Goal: Task Accomplishment & Management: Use online tool/utility

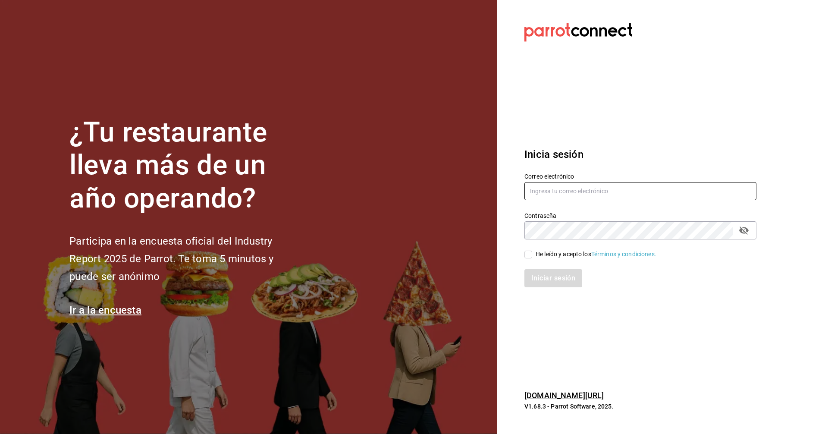
click at [562, 189] on input "text" at bounding box center [641, 191] width 232 height 18
type input "manuel@callejongourmet.mx"
click at [527, 256] on input "He leído y acepto los Términos y condiciones." at bounding box center [529, 255] width 8 height 8
checkbox input "true"
click at [537, 284] on button "Iniciar sesión" at bounding box center [554, 278] width 59 height 18
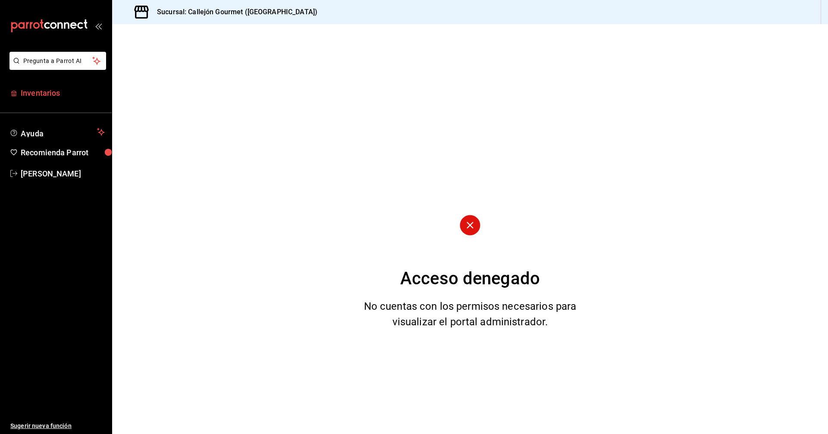
click at [41, 91] on span "Inventarios" at bounding box center [63, 93] width 84 height 12
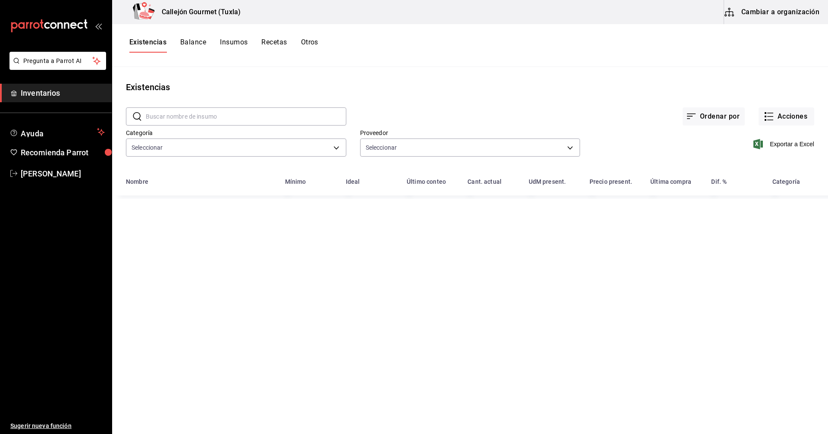
type input "01b487b4-fd07-4e6f-8b10-175f5e71c4b9,6f111127-fd93-48d9-936d-f485c9158c9f,4e268…"
type input "d07e61b9-724f-4f83-8377-ee3ec137bf0e,f22b31a0-3d84-4ac3-8c2c-dc33927ceec7,9be79…"
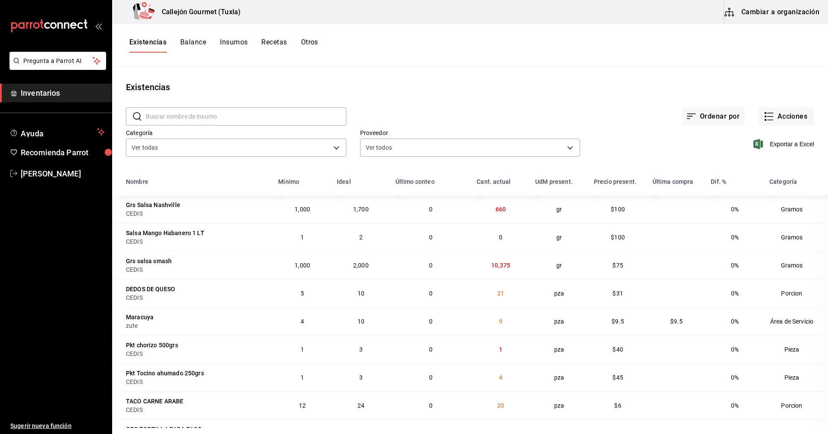
click at [763, 13] on button "Cambiar a organización" at bounding box center [772, 12] width 97 height 24
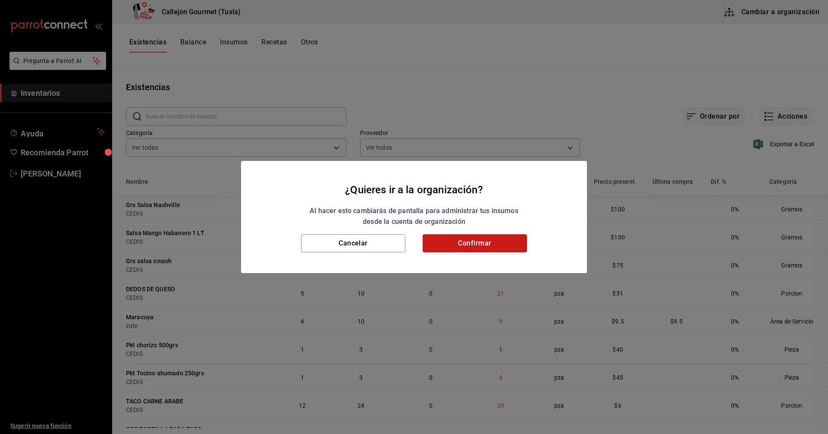
click at [470, 245] on button "Confirmar" at bounding box center [475, 243] width 104 height 18
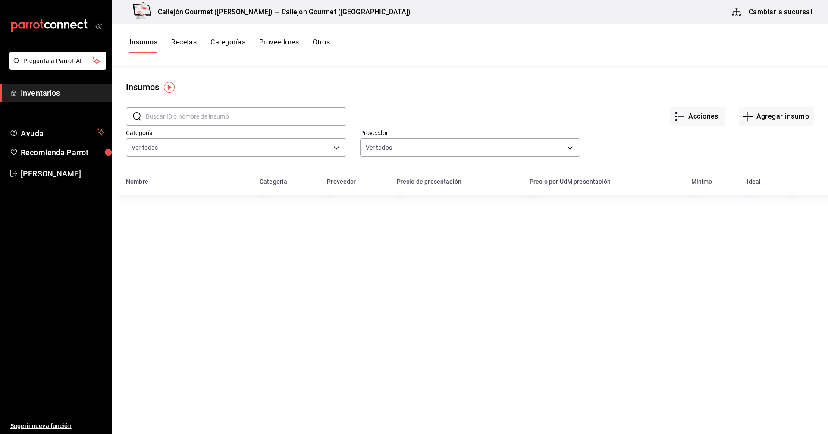
click at [320, 44] on button "Otros" at bounding box center [321, 45] width 17 height 15
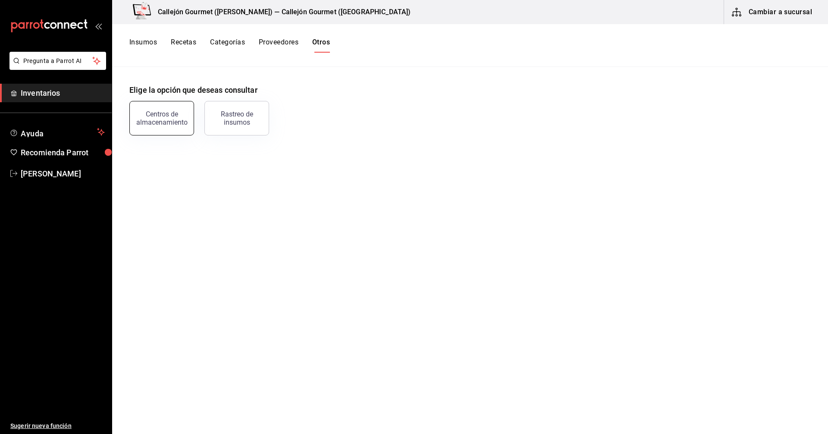
click at [175, 122] on div "Centros de almacenamiento" at bounding box center [161, 118] width 53 height 16
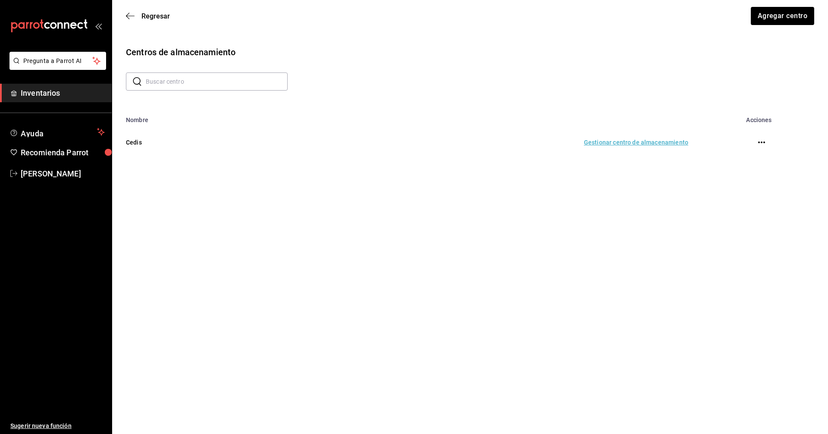
click at [613, 146] on td "Gestionar centro de almacenamiento" at bounding box center [478, 142] width 441 height 38
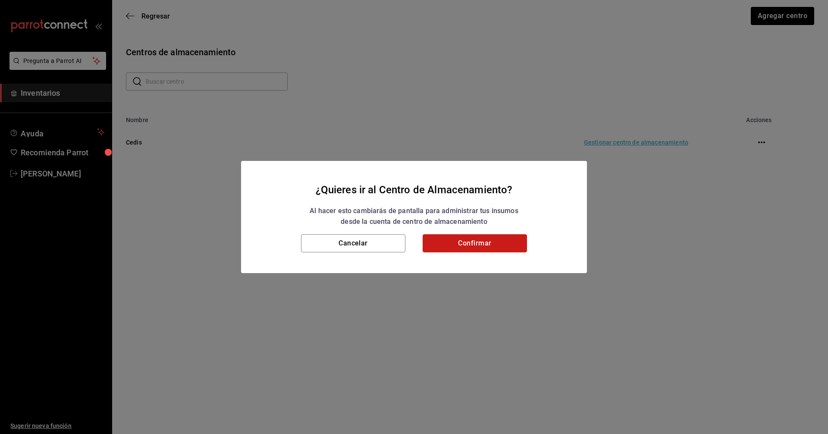
click at [471, 242] on button "Confirmar" at bounding box center [475, 243] width 104 height 18
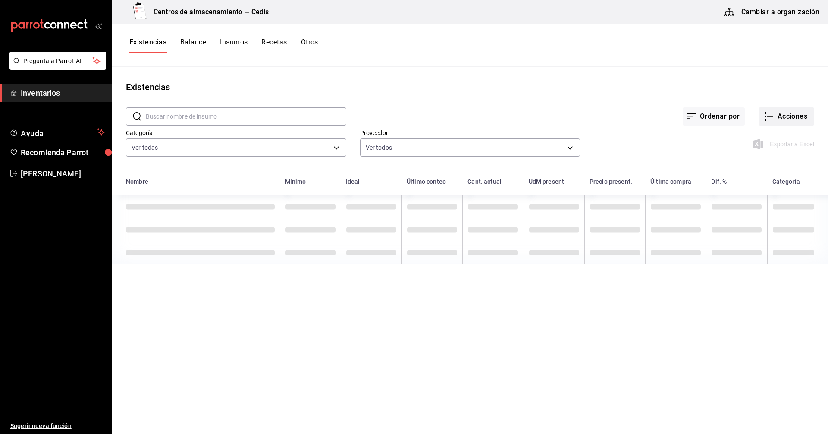
click at [766, 116] on icon "button" at bounding box center [769, 116] width 10 height 10
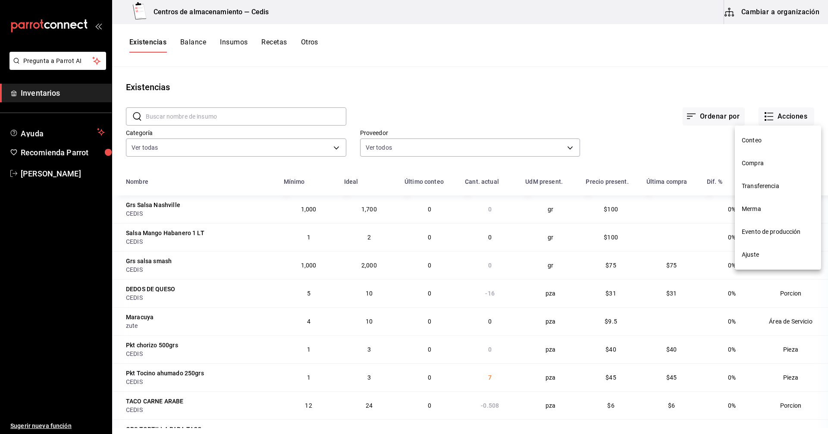
click at [757, 163] on span "Compra" at bounding box center [778, 163] width 72 height 9
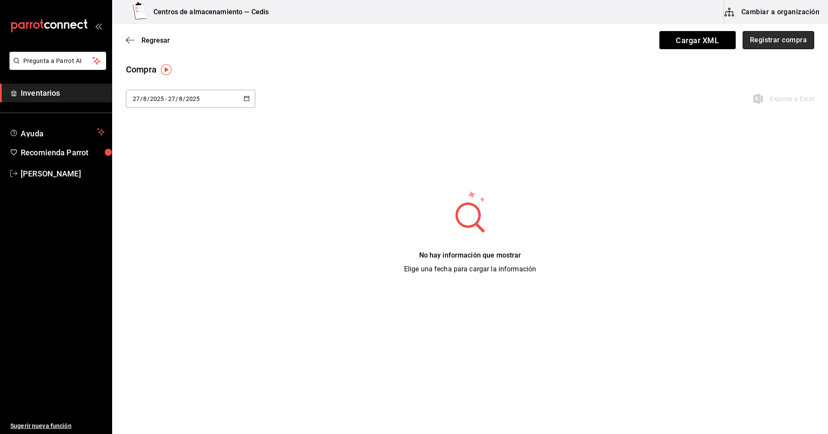
click at [772, 41] on button "Registrar compra" at bounding box center [779, 40] width 72 height 18
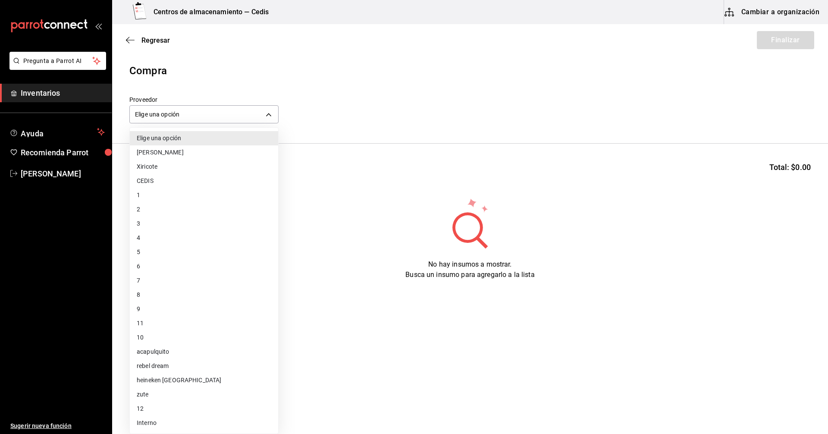
click at [205, 112] on body "Pregunta a Parrot AI Inventarios Ayuda Recomienda Parrot [PERSON_NAME] Sugerir …" at bounding box center [414, 192] width 828 height 385
click at [149, 180] on li "CEDIS" at bounding box center [204, 181] width 148 height 14
type input "9be79bfb-cfb8-40e1-9034-6f157fd39d74"
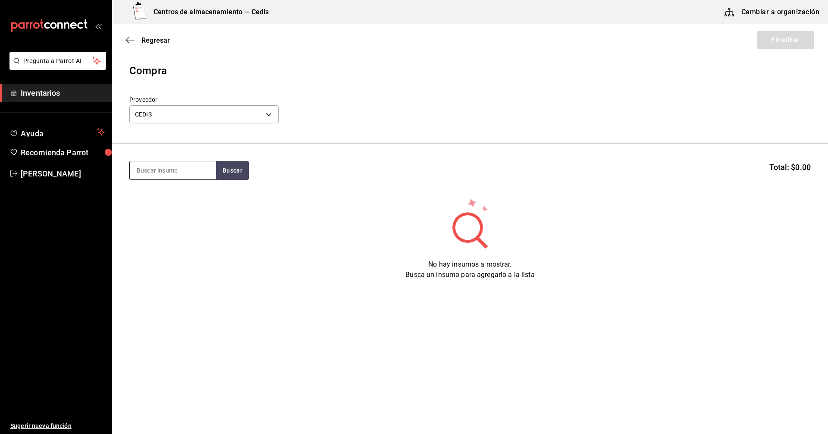
click at [177, 173] on input at bounding box center [173, 170] width 86 height 18
type input "ajo par"
click at [162, 196] on div "GRS SALSA AJO PARMESANO" at bounding box center [173, 200] width 72 height 21
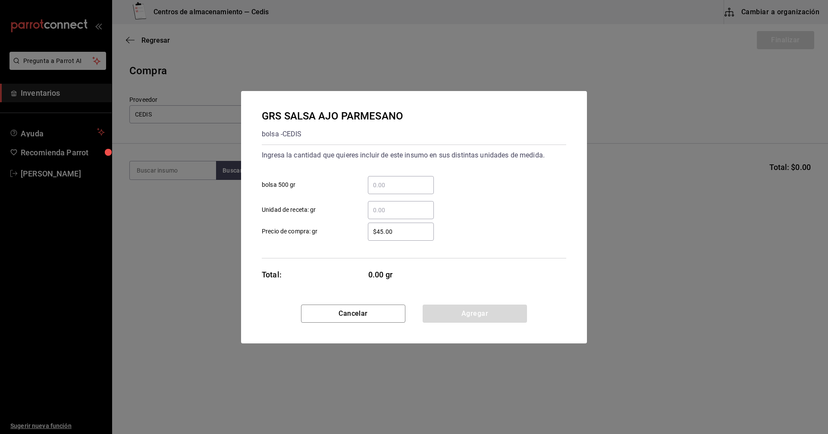
click at [379, 213] on input "​ Unidad de receta: gr" at bounding box center [401, 210] width 66 height 10
type input "546"
drag, startPoint x: 522, startPoint y: 207, endPoint x: 521, endPoint y: 202, distance: 4.9
click at [522, 207] on div "546 ​ Unidad de receta: gr" at bounding box center [410, 206] width 311 height 25
click at [466, 307] on button "Agregar" at bounding box center [475, 314] width 104 height 18
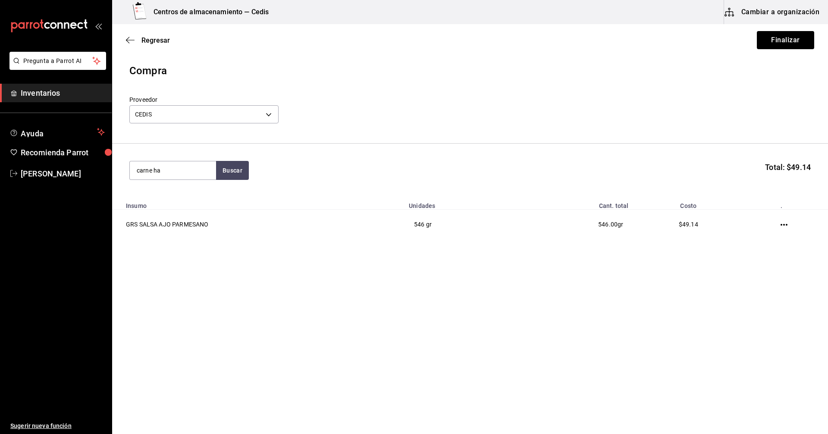
type input "carne ha"
click at [163, 205] on div "PZA CARNE HAMBURGUESA" at bounding box center [173, 200] width 72 height 21
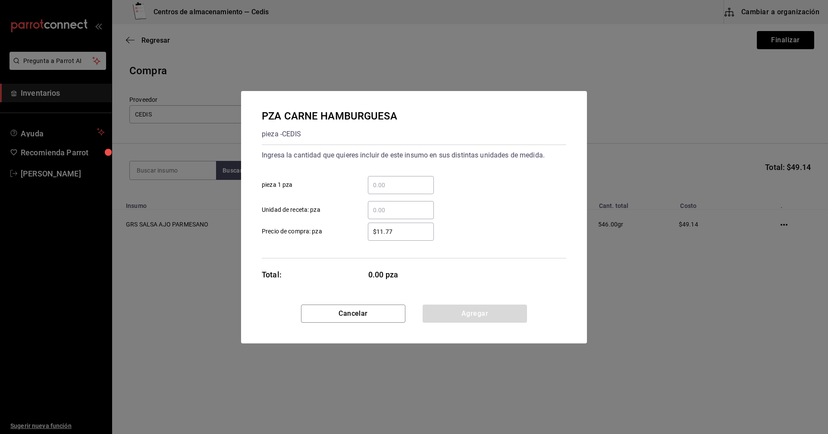
click at [377, 182] on input "​ pieza 1 pza" at bounding box center [401, 185] width 66 height 10
type input "76"
click at [467, 317] on button "Agregar" at bounding box center [475, 314] width 104 height 18
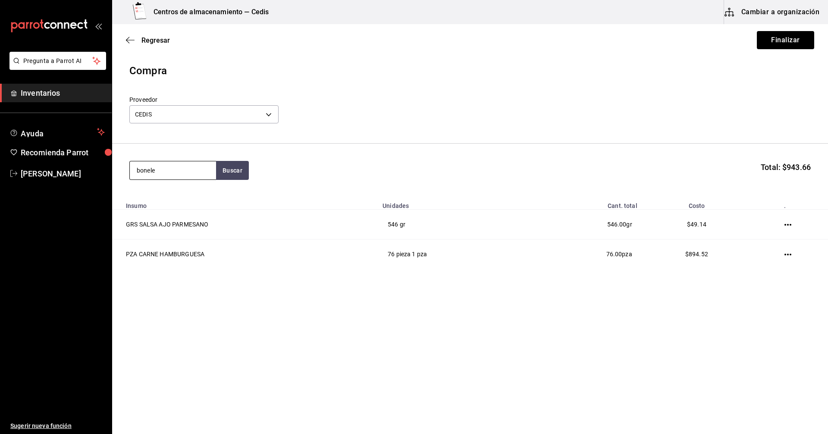
type input "bonele"
click at [170, 232] on div "PORCION BONELESS" at bounding box center [170, 228] width 66 height 10
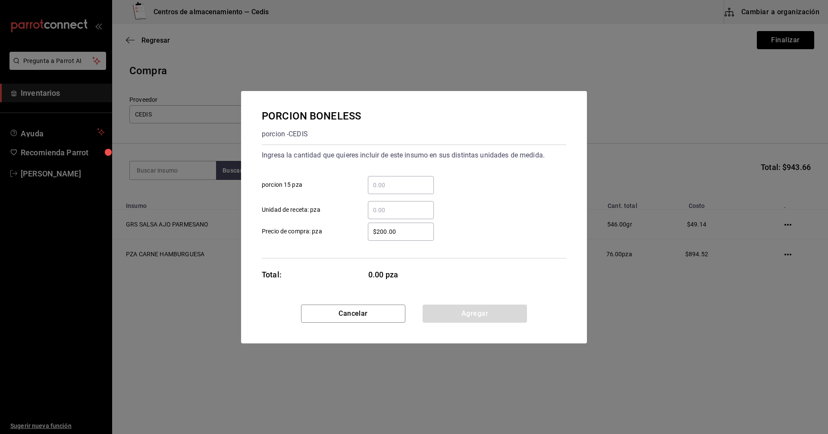
click at [383, 211] on input "​ Unidad de receta: pza" at bounding box center [401, 210] width 66 height 10
type input "131"
click at [478, 214] on div "131 ​ Unidad de receta: pza" at bounding box center [410, 206] width 311 height 25
click at [466, 313] on button "Agregar" at bounding box center [475, 314] width 104 height 18
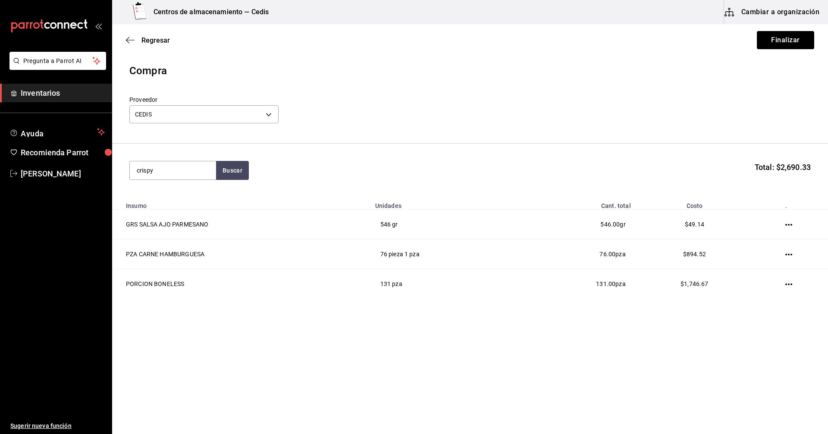
type input "crispy"
click at [162, 197] on div "PZA CRISPY" at bounding box center [156, 195] width 38 height 10
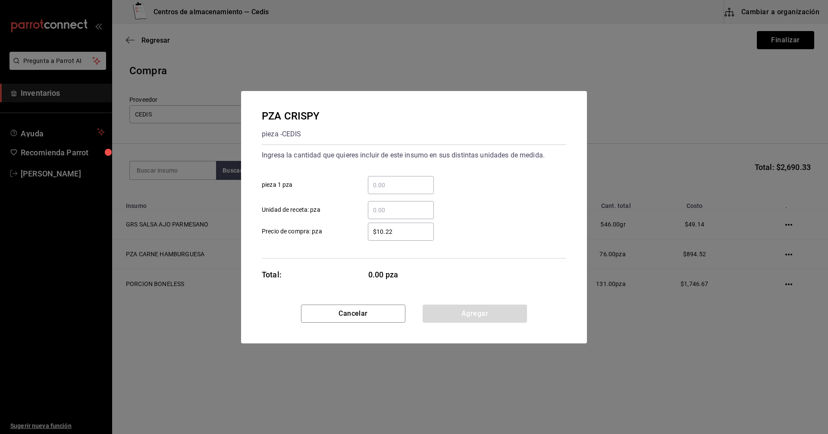
click at [386, 185] on input "​ pieza 1 pza" at bounding box center [401, 185] width 66 height 10
type input "30"
click at [478, 317] on button "Agregar" at bounding box center [475, 314] width 104 height 18
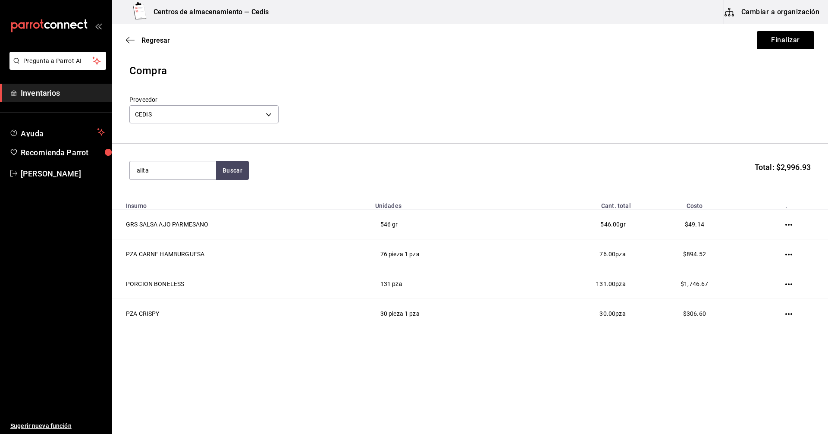
type input "alita"
click at [179, 236] on div "porción - CEDIS" at bounding box center [164, 238] width 54 height 9
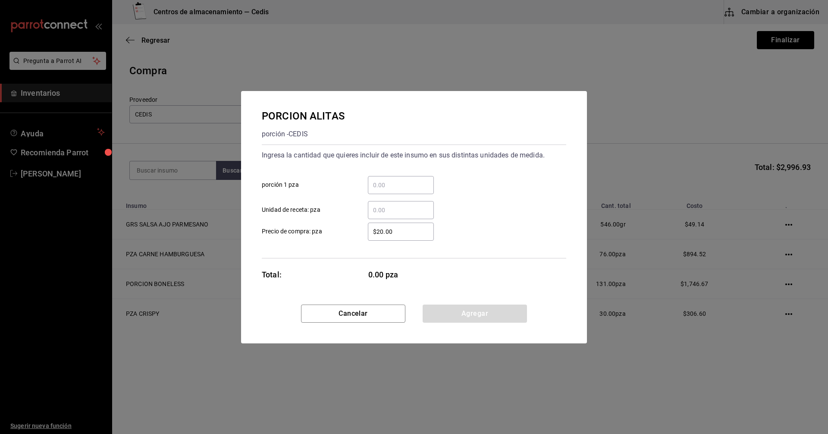
click at [401, 187] on input "​ porción 1 pza" at bounding box center [401, 185] width 66 height 10
type input "50"
click at [484, 314] on button "Agregar" at bounding box center [475, 314] width 104 height 18
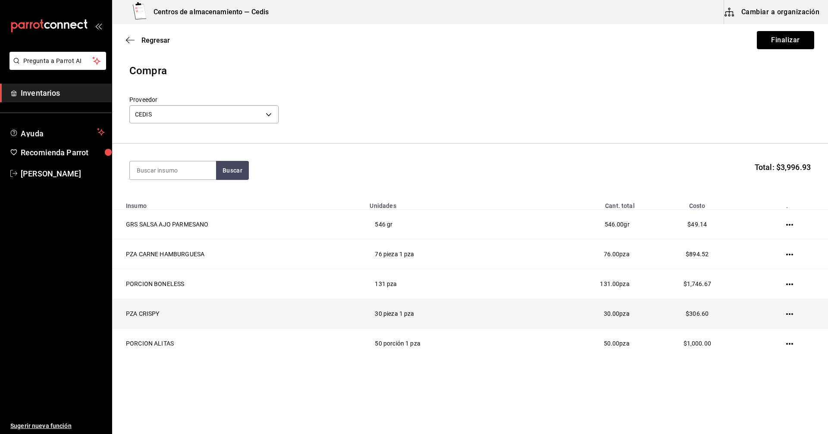
scroll to position [1, 0]
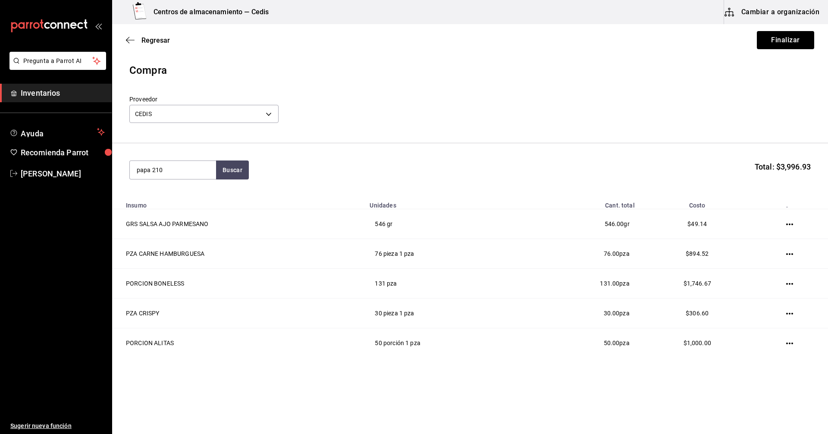
type input "papa 210"
click at [167, 206] on div "PORCION PAPA 210GRS" at bounding box center [173, 199] width 72 height 21
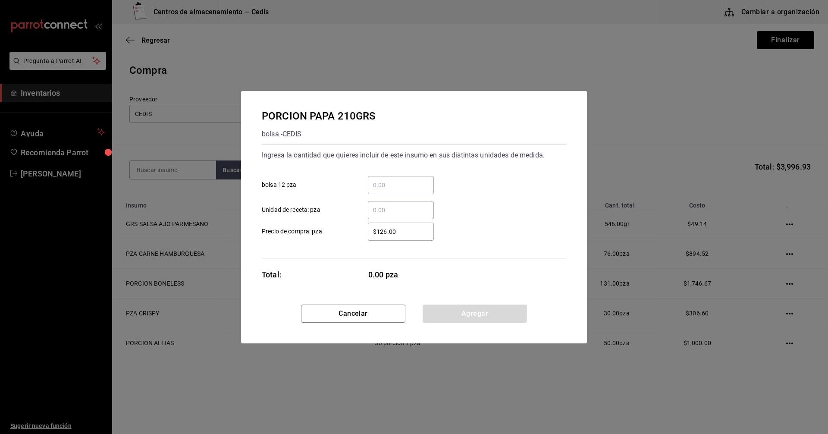
click at [405, 184] on input "​ bolsa 12 pza" at bounding box center [401, 185] width 66 height 10
type input "2"
click at [516, 185] on div "2 ​ bolsa 12 pza" at bounding box center [410, 181] width 311 height 25
click at [492, 314] on button "Agregar" at bounding box center [475, 314] width 104 height 18
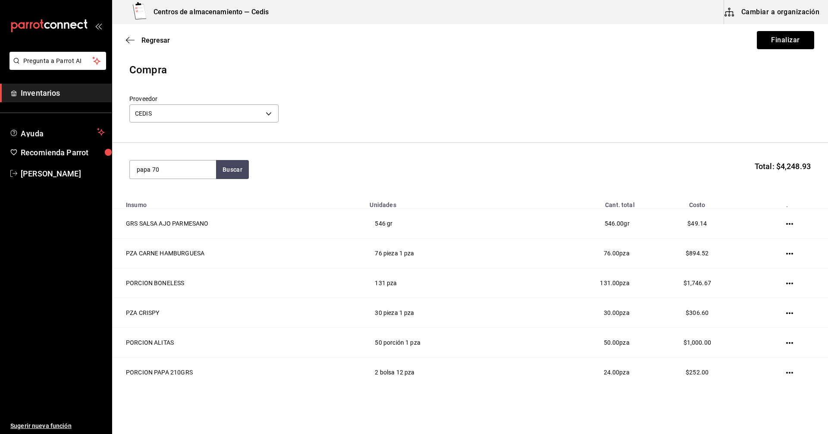
type input "papa 70"
click at [164, 200] on div "bolsa - CEDIS" at bounding box center [172, 204] width 71 height 9
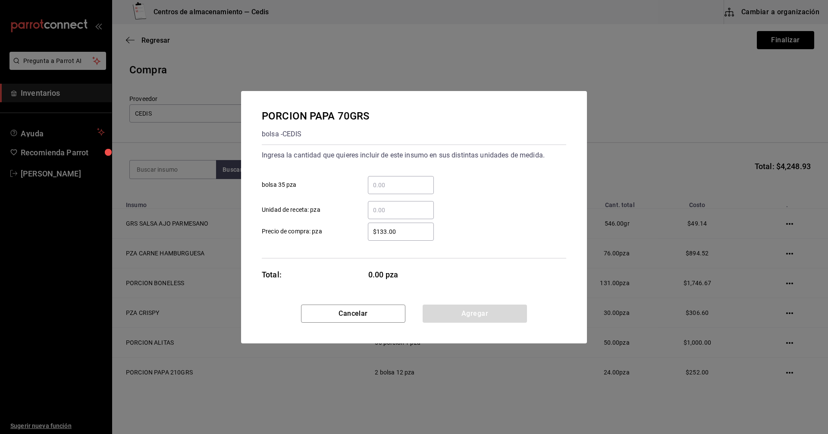
click at [379, 211] on input "​ Unidad de receta: pza" at bounding box center [401, 210] width 66 height 10
type input "37"
click at [471, 314] on button "Agregar" at bounding box center [475, 314] width 104 height 18
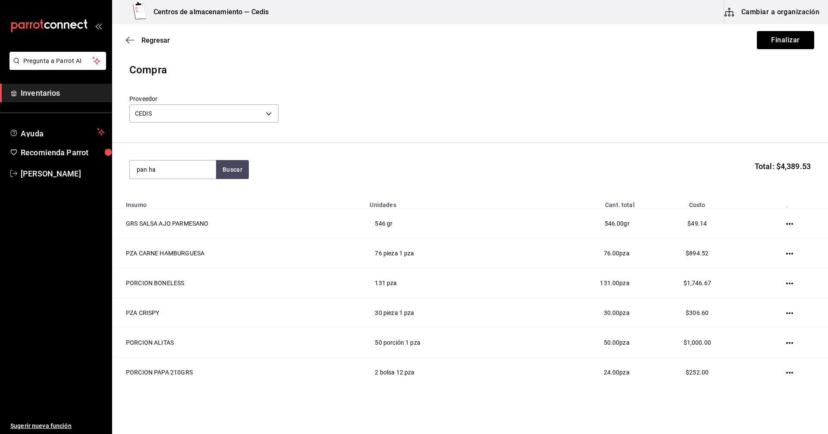
type input "pan ha"
click at [162, 208] on div "PZA PAN HAMBURGUESA" at bounding box center [173, 199] width 72 height 21
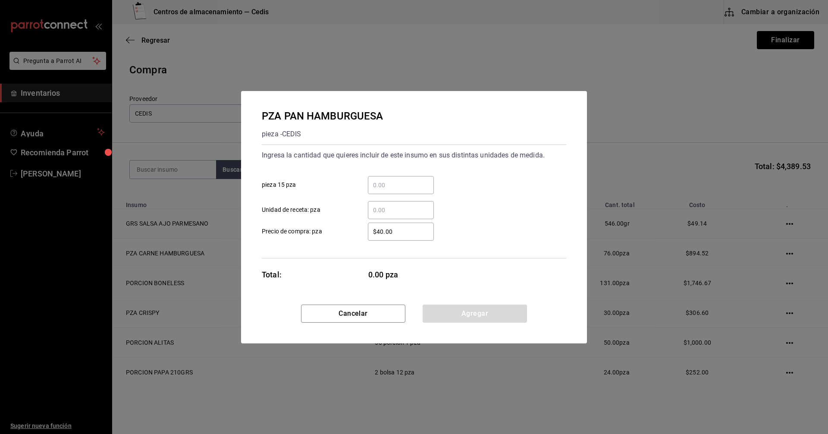
click at [382, 188] on input "​ pieza 15 pza" at bounding box center [401, 185] width 66 height 10
type input "2"
click at [562, 216] on div "$40.00 ​ Precio de compra: pza" at bounding box center [410, 228] width 311 height 25
drag, startPoint x: 471, startPoint y: 314, endPoint x: 471, endPoint y: 307, distance: 6.9
click at [472, 314] on button "Agregar" at bounding box center [475, 314] width 104 height 18
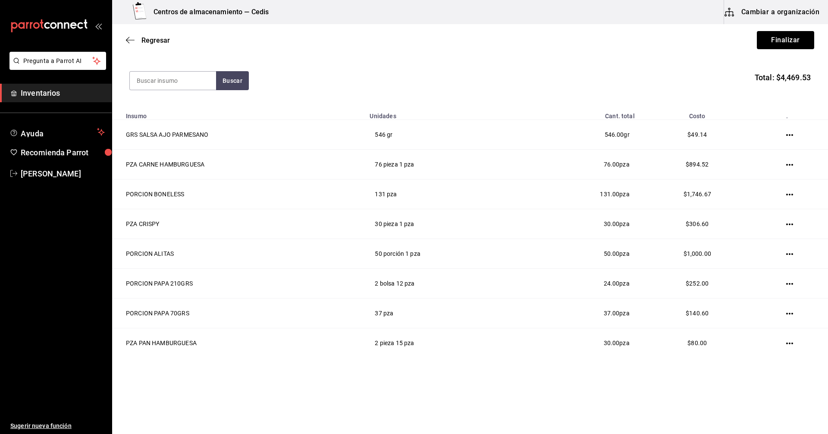
scroll to position [0, 0]
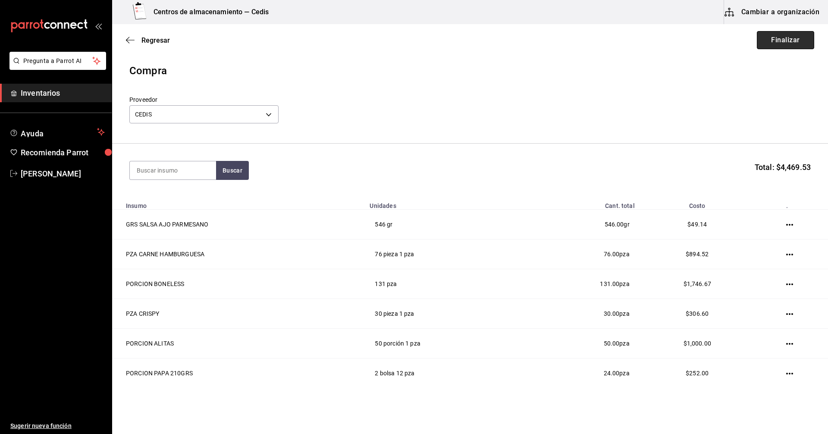
click at [778, 43] on button "Finalizar" at bounding box center [785, 40] width 57 height 18
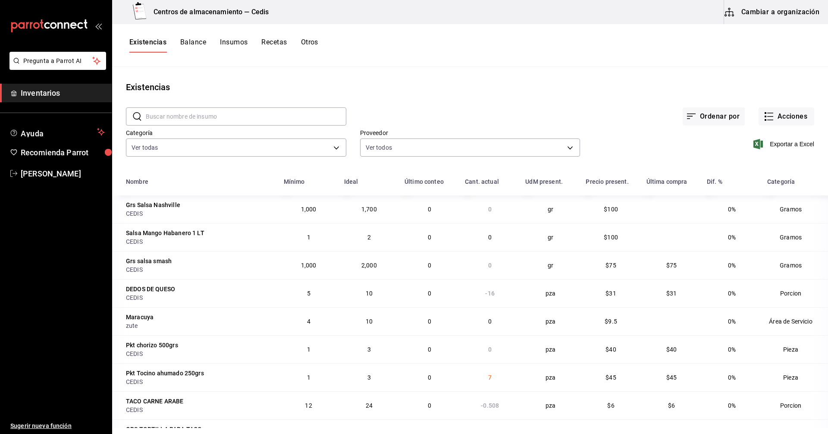
click at [773, 11] on button "Cambiar a organización" at bounding box center [772, 12] width 97 height 24
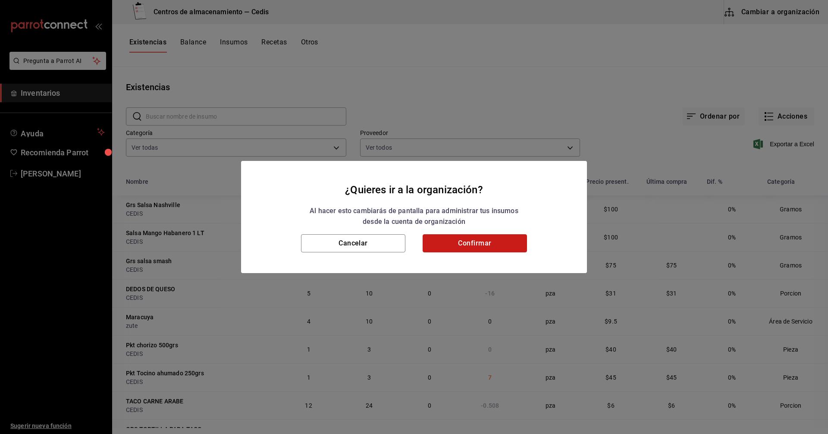
click at [478, 242] on button "Confirmar" at bounding box center [475, 243] width 104 height 18
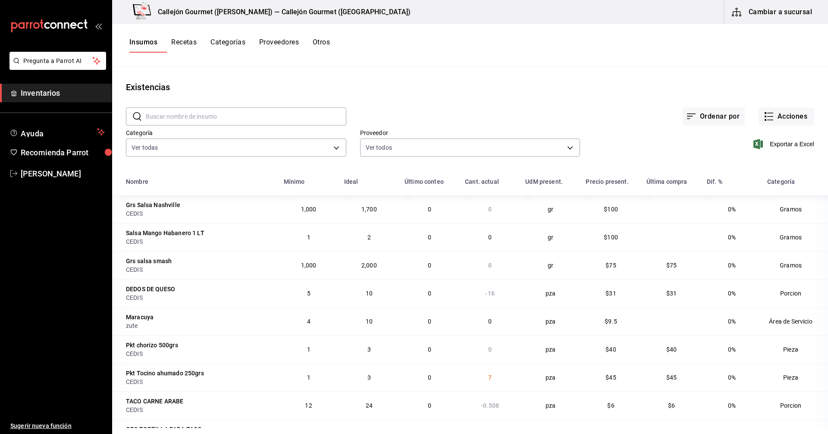
click at [772, 18] on button "Cambiar a sucursal" at bounding box center [772, 12] width 97 height 24
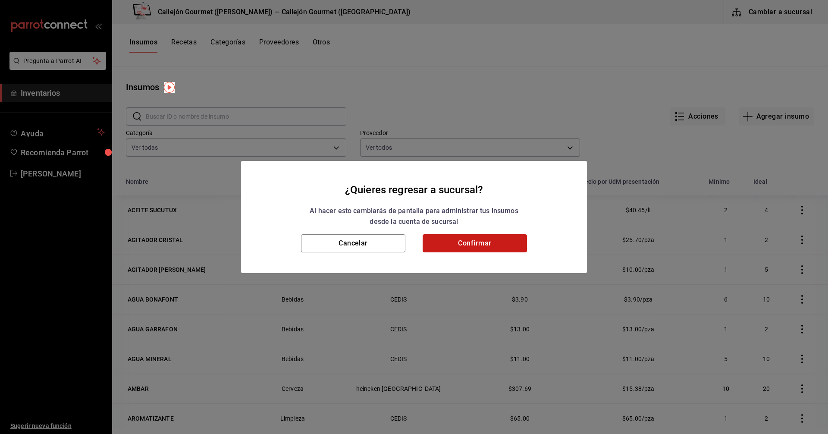
click at [483, 242] on button "Confirmar" at bounding box center [475, 243] width 104 height 18
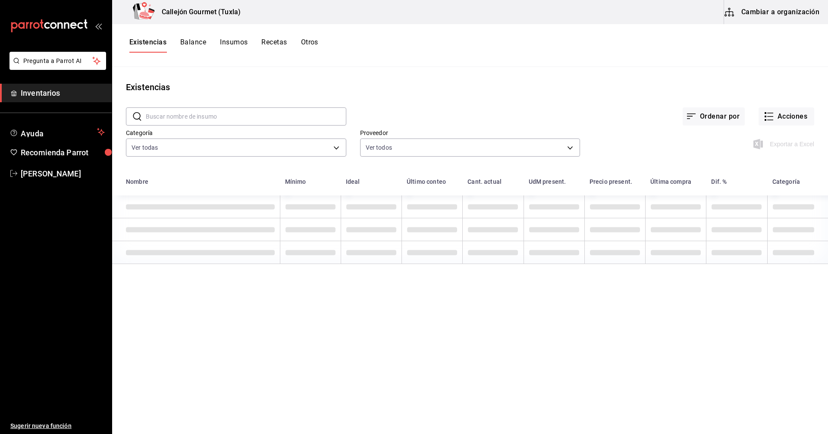
click at [315, 46] on button "Otros" at bounding box center [309, 45] width 17 height 15
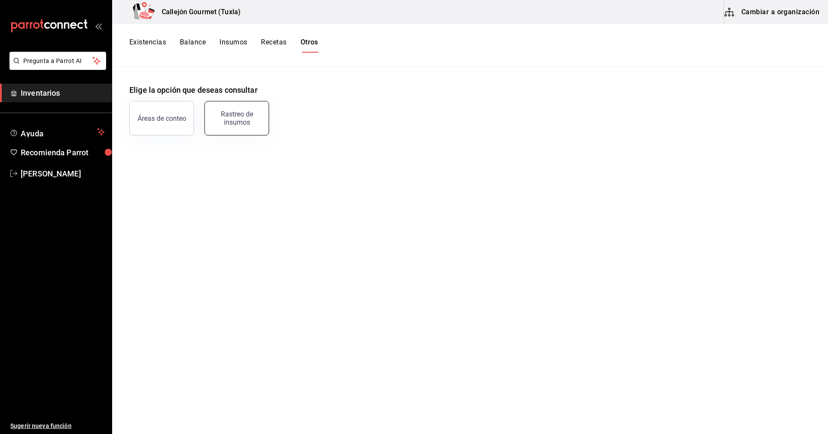
click at [239, 122] on div "Rastreo de insumos" at bounding box center [236, 118] width 53 height 16
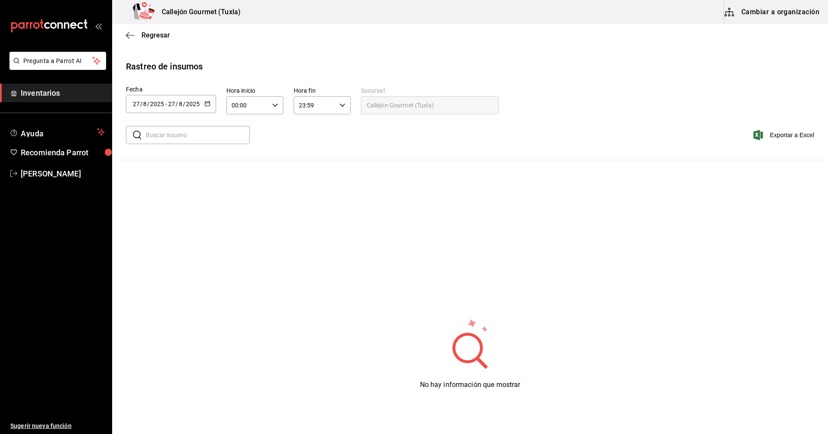
click at [156, 104] on input "2025" at bounding box center [157, 104] width 15 height 7
click at [139, 152] on li "Ayer" at bounding box center [167, 150] width 82 height 19
type input "[DATE]"
type input "26"
type input "[DATE]"
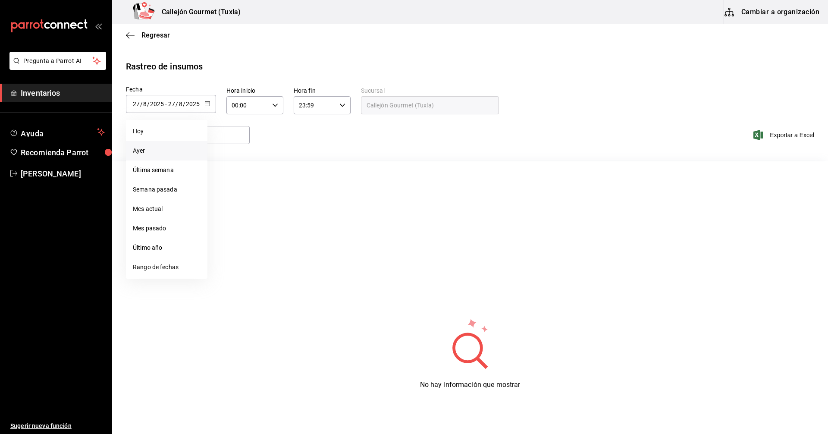
type input "26"
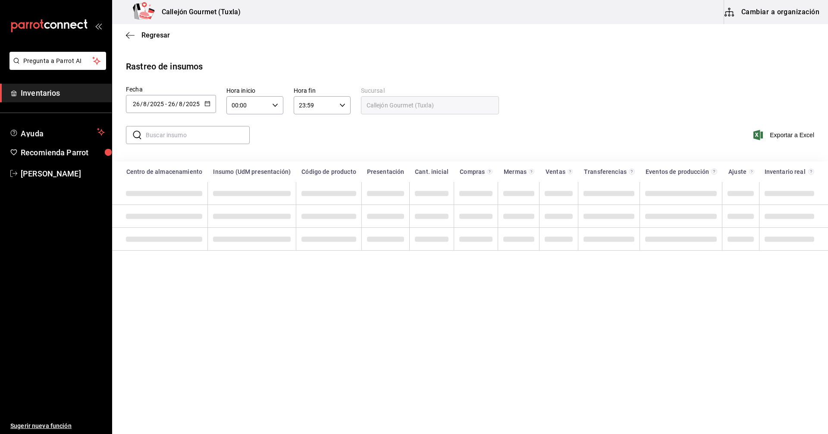
drag, startPoint x: 160, startPoint y: 134, endPoint x: 223, endPoint y: 134, distance: 63.0
click at [160, 134] on input "text" at bounding box center [198, 134] width 104 height 17
type input "b"
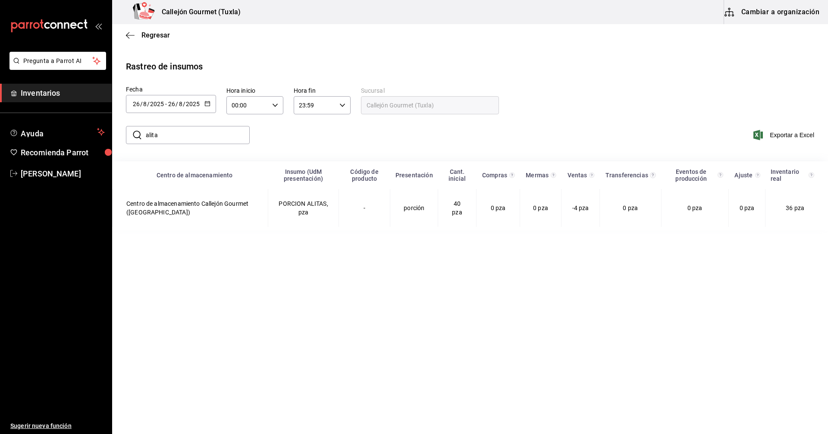
click at [525, 298] on main "Regresar Rastreo de insumos Fecha [DATE] [DATE] - [DATE] [DATE] Hora inicio 00:…" at bounding box center [470, 228] width 716 height 408
click at [185, 132] on input "alita" at bounding box center [198, 134] width 104 height 17
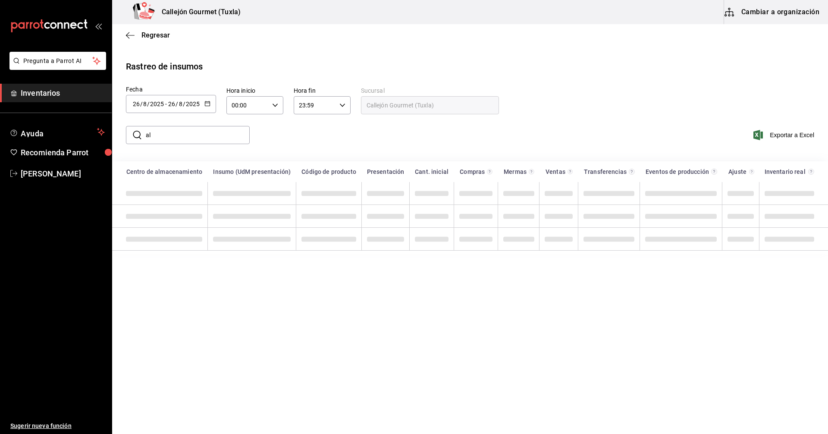
type input "a"
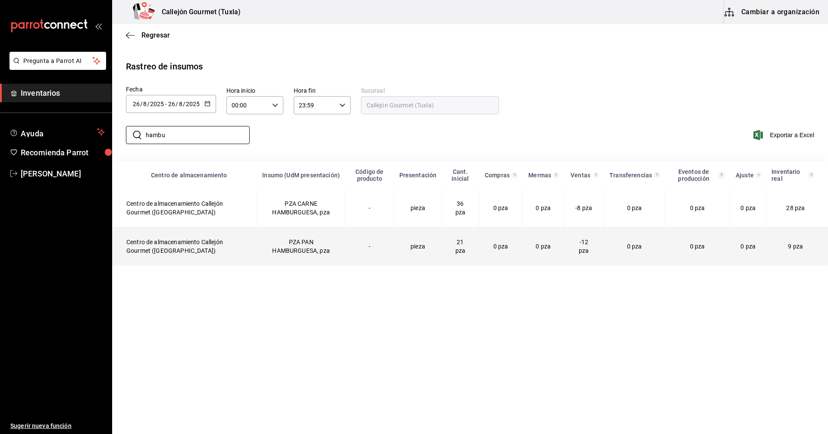
type input "hambu"
click at [584, 245] on span "-12 pza" at bounding box center [584, 247] width 10 height 16
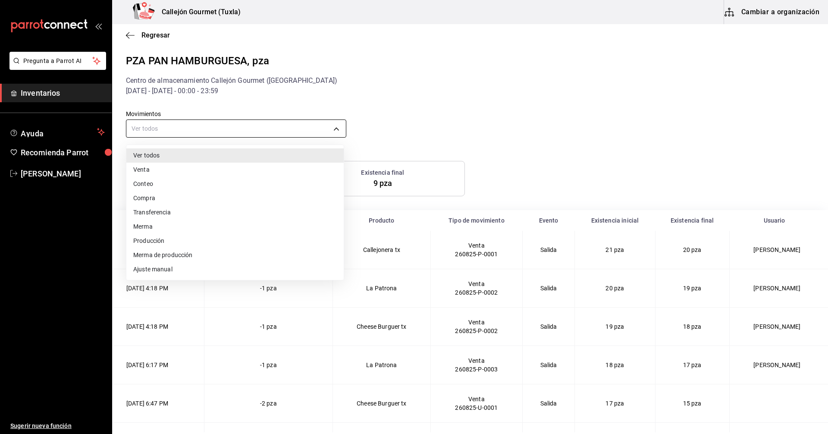
click at [334, 128] on body "Pregunta a Parrot AI Inventarios Ayuda Recomienda Parrot [PERSON_NAME] Sugerir …" at bounding box center [414, 216] width 828 height 432
click at [441, 73] on div at bounding box center [414, 217] width 828 height 434
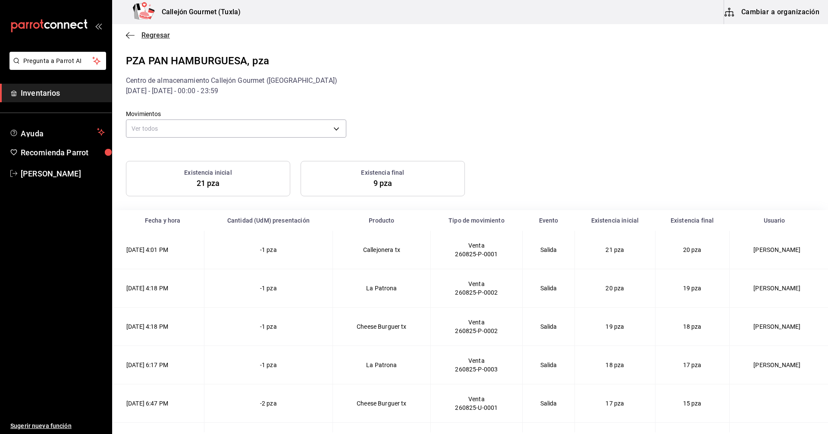
click at [129, 35] on icon "button" at bounding box center [130, 35] width 9 height 0
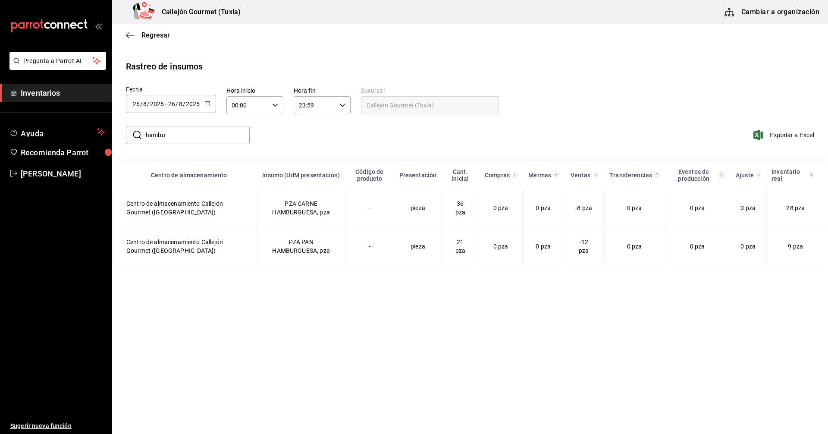
click at [182, 137] on input "hambu" at bounding box center [198, 134] width 104 height 17
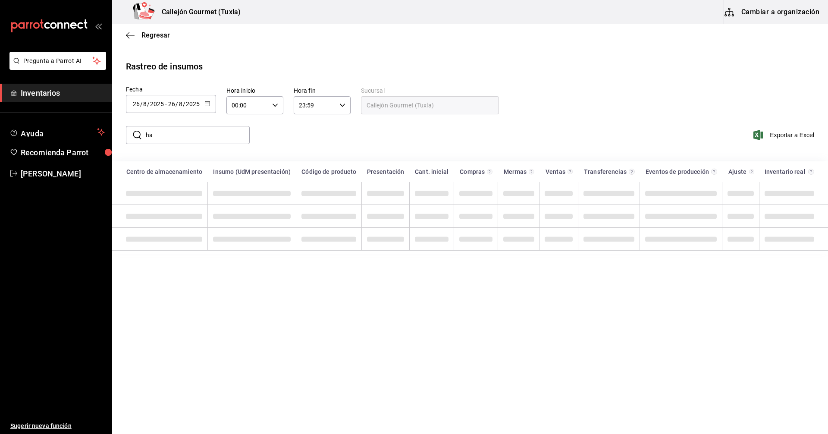
type input "h"
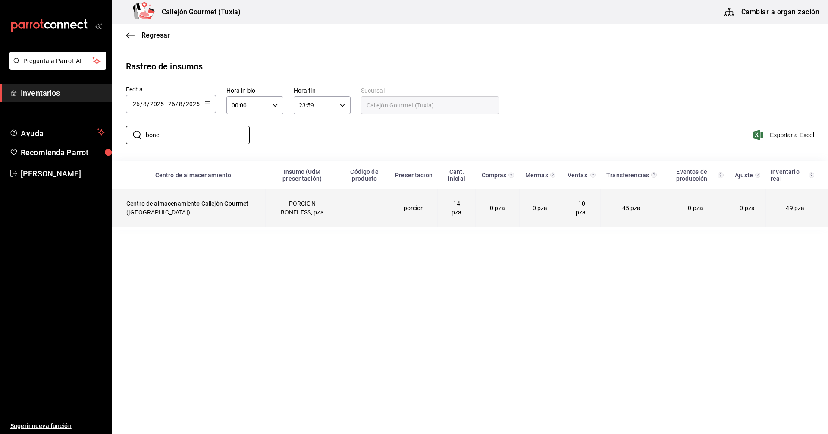
type input "bone"
click at [577, 206] on span "-10 pza" at bounding box center [581, 208] width 10 height 16
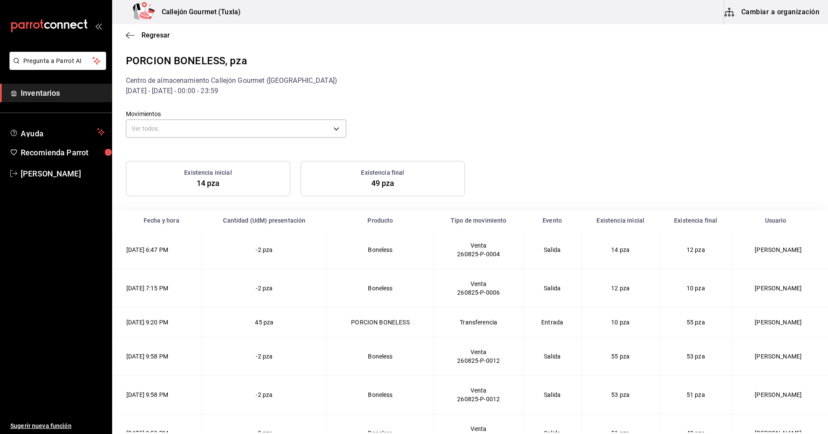
scroll to position [24, 0]
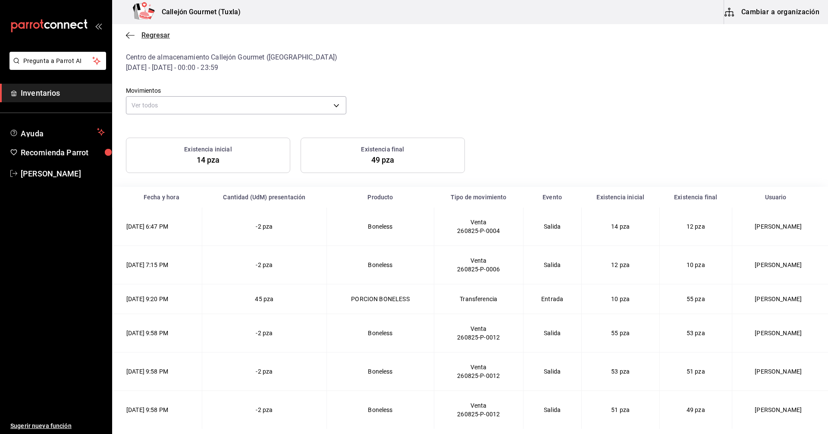
click at [129, 35] on icon "button" at bounding box center [130, 35] width 9 height 8
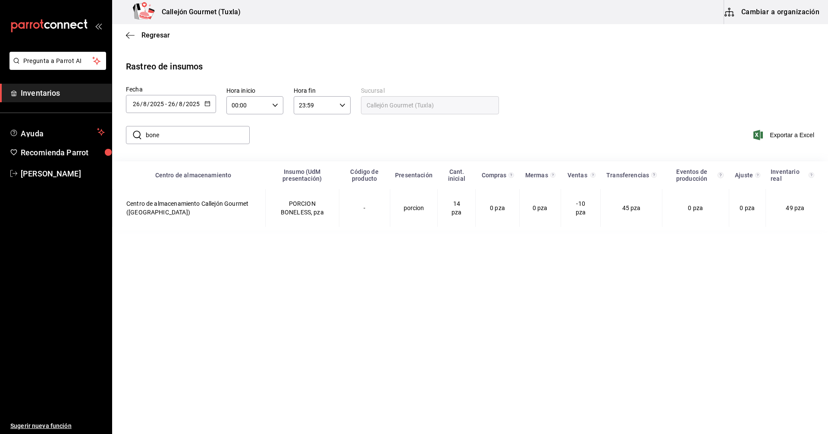
click at [204, 139] on input "bone" at bounding box center [198, 134] width 104 height 17
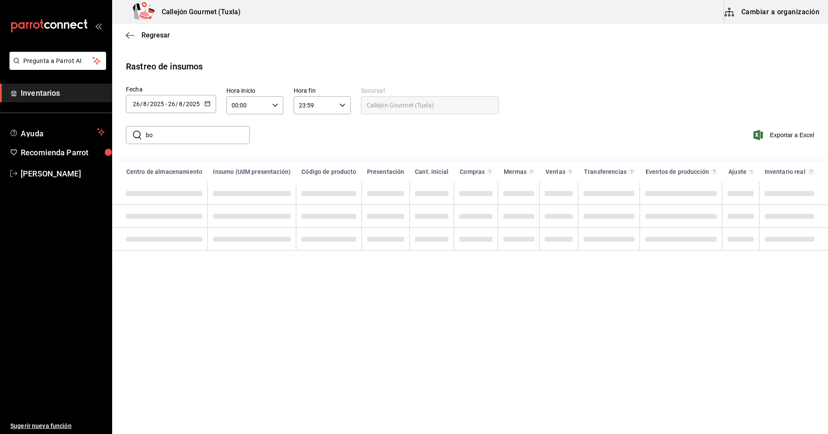
type input "b"
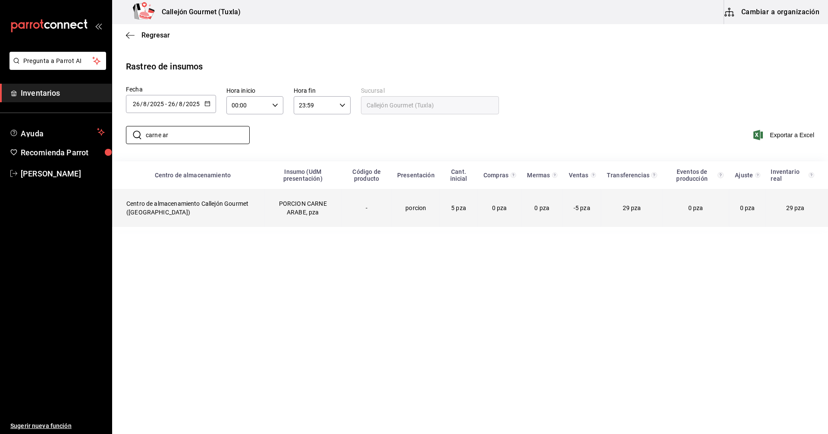
type input "carne ar"
click at [578, 208] on span "-5 pza" at bounding box center [582, 207] width 17 height 7
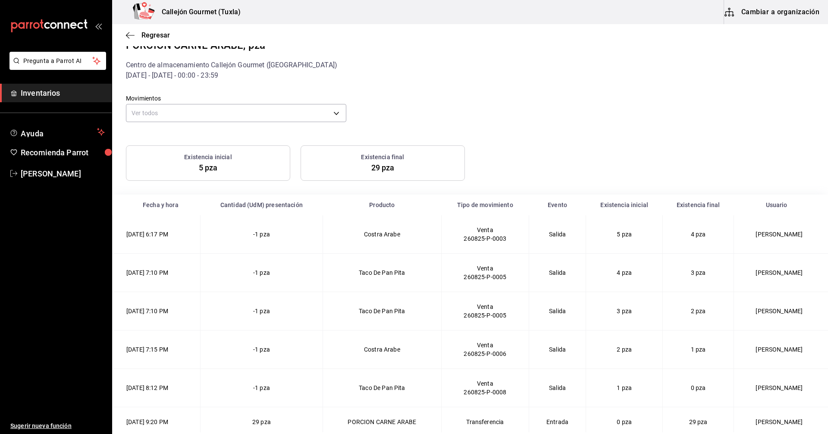
scroll to position [24, 0]
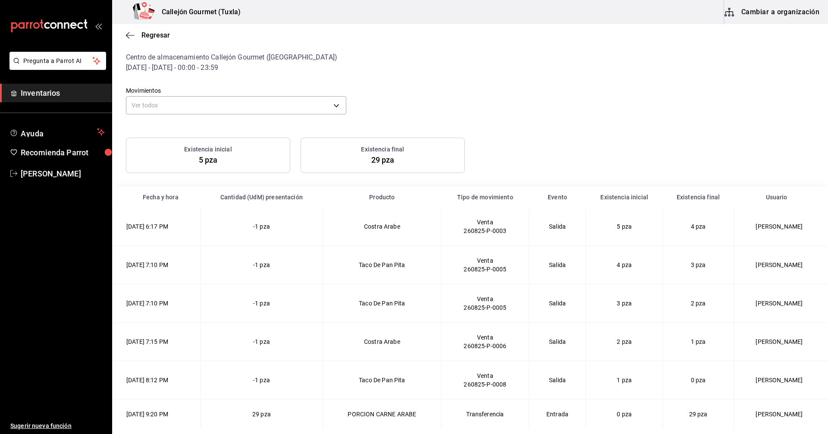
click at [97, 27] on icon "open_drawer_menu" at bounding box center [98, 25] width 7 height 7
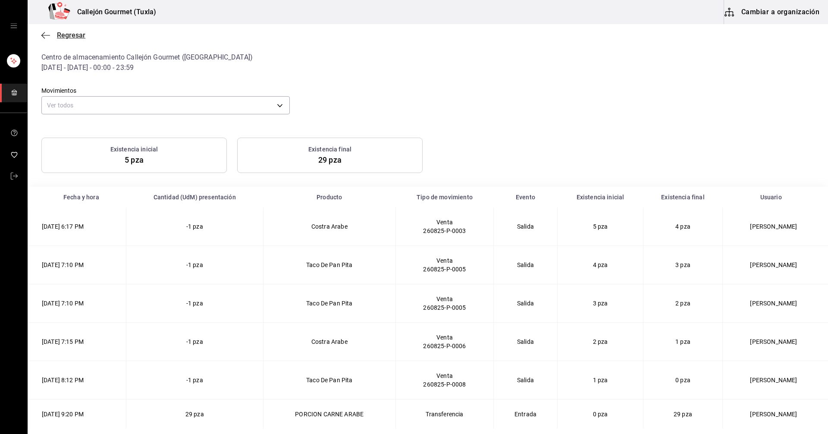
click at [45, 35] on icon "button" at bounding box center [45, 35] width 9 height 8
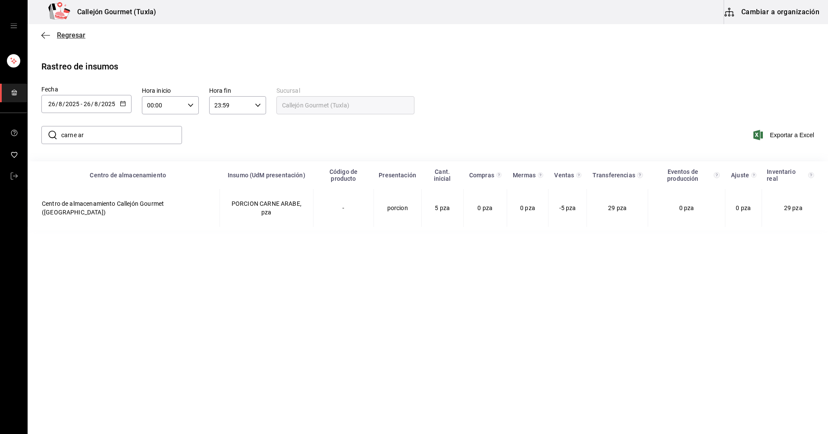
click at [48, 35] on icon "button" at bounding box center [45, 35] width 9 height 0
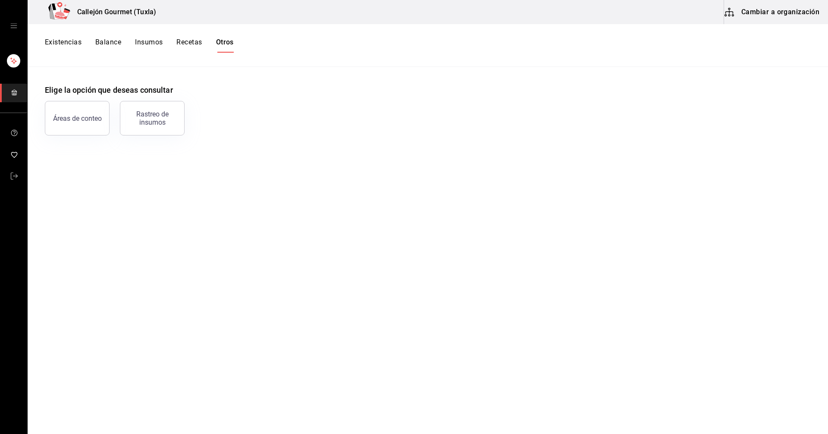
click at [754, 13] on button "Cambiar a organización" at bounding box center [772, 12] width 97 height 24
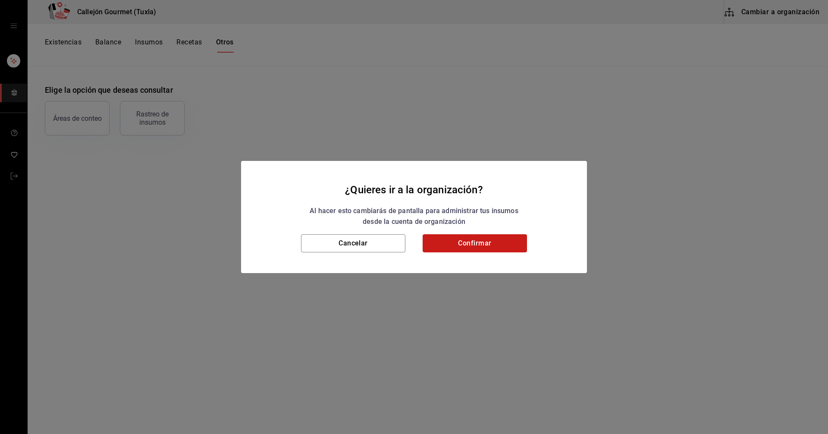
click at [503, 243] on button "Confirmar" at bounding box center [475, 243] width 104 height 18
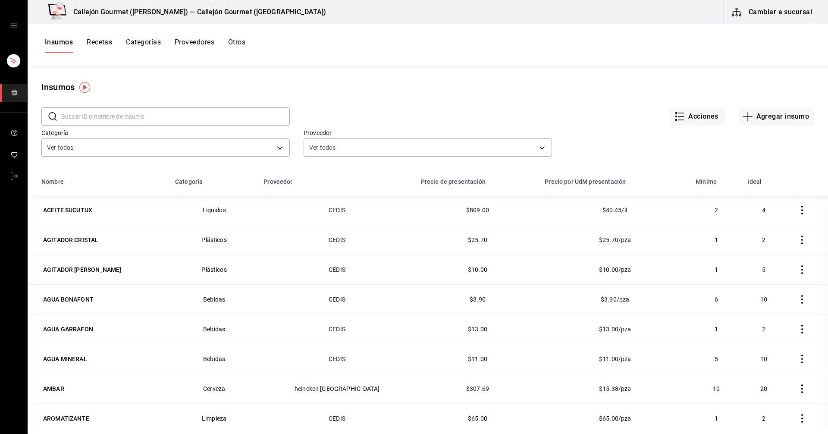
click at [237, 41] on button "Otros" at bounding box center [236, 45] width 17 height 15
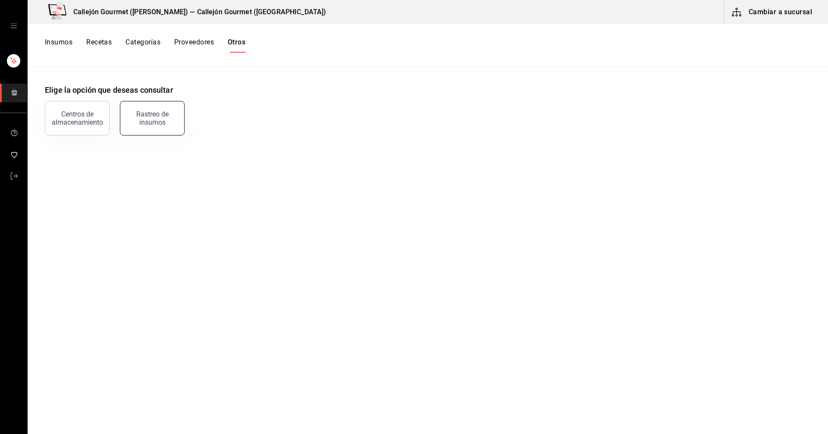
click at [153, 121] on div "Rastreo de insumos" at bounding box center [152, 118] width 53 height 16
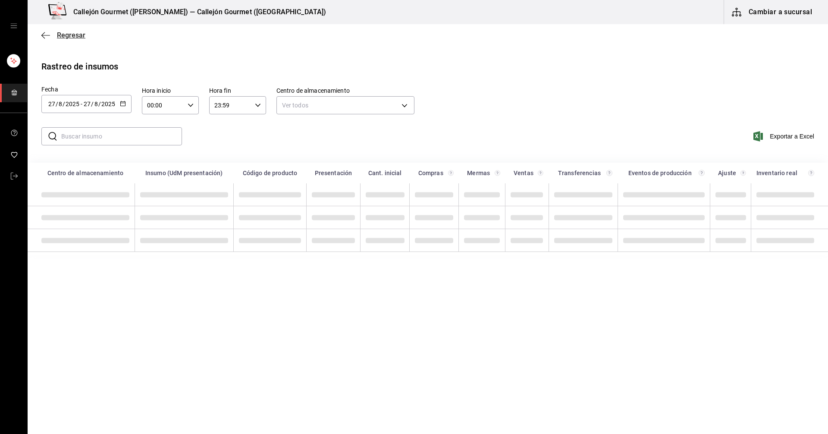
click at [42, 33] on icon "button" at bounding box center [45, 35] width 9 height 8
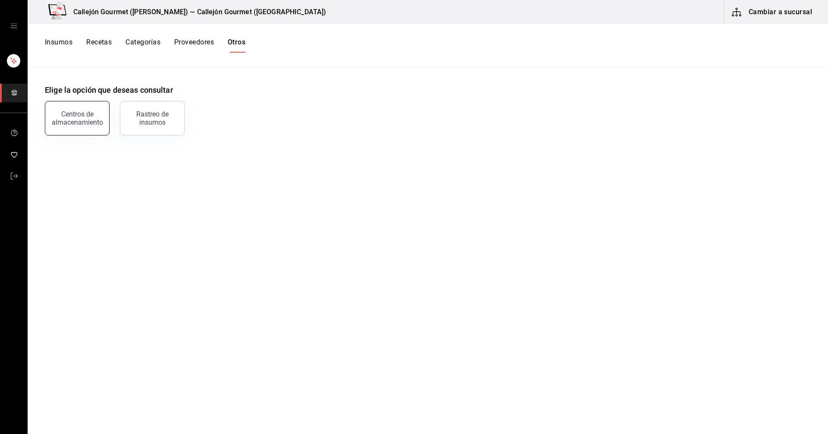
click at [84, 123] on div "Centros de almacenamiento" at bounding box center [76, 118] width 53 height 16
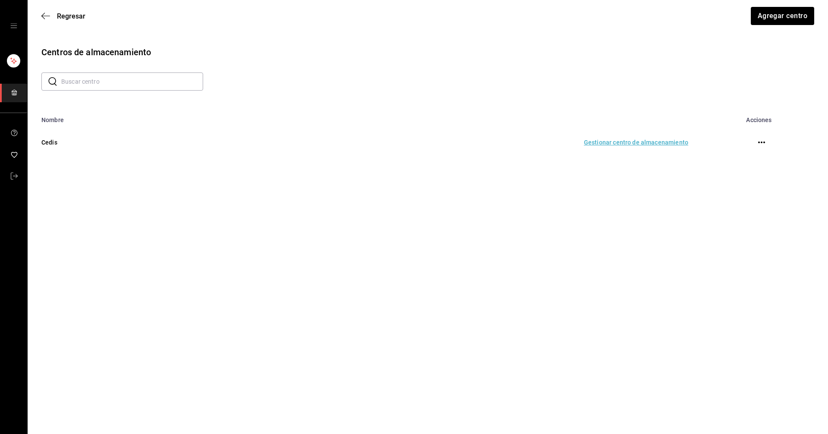
click at [609, 142] on td "Gestionar centro de almacenamiento" at bounding box center [447, 142] width 504 height 38
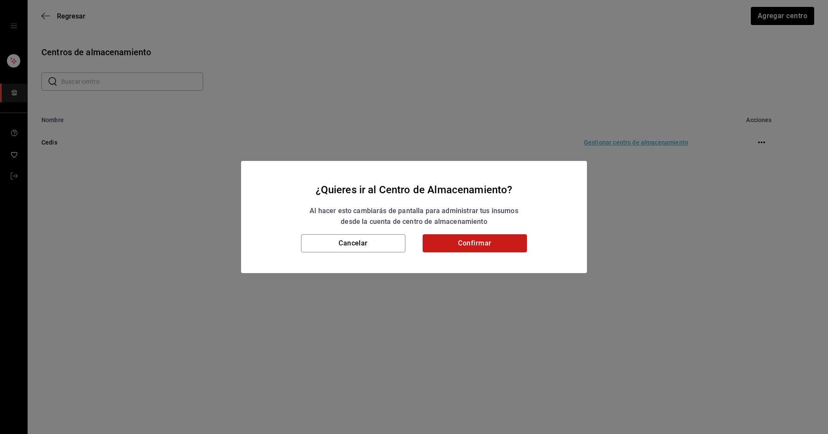
click at [480, 237] on button "Confirmar" at bounding box center [475, 243] width 104 height 18
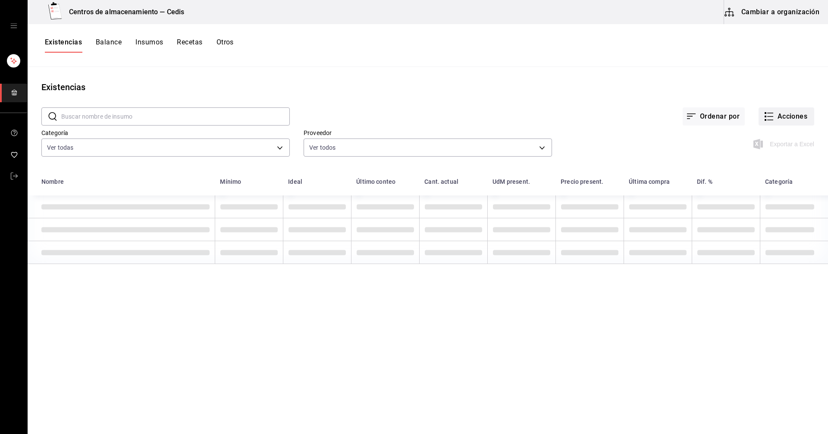
click at [767, 115] on icon "button" at bounding box center [769, 116] width 10 height 10
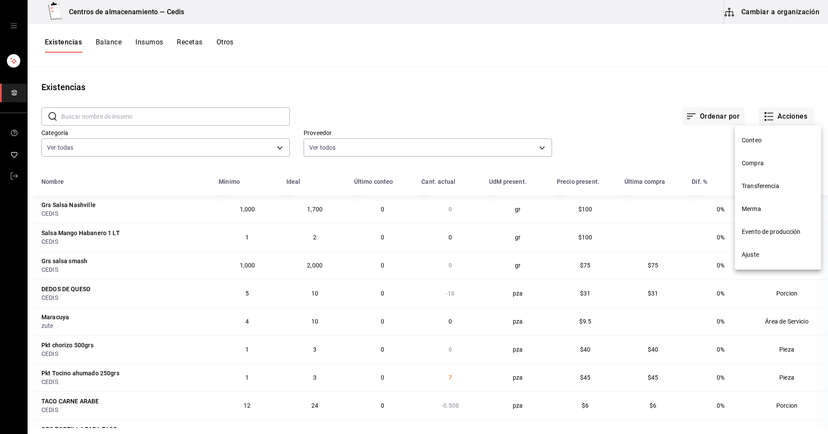
click at [754, 164] on span "Compra" at bounding box center [778, 163] width 72 height 9
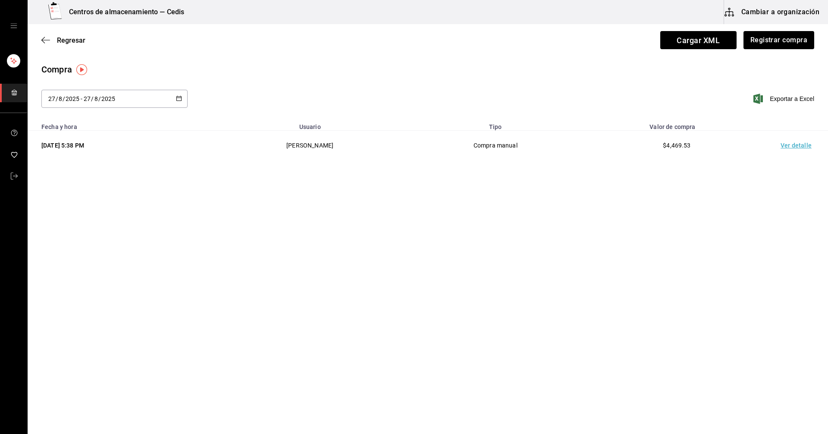
click at [528, 148] on td "Compra manual" at bounding box center [495, 146] width 181 height 30
click at [796, 147] on td "Ver detalle" at bounding box center [798, 146] width 60 height 30
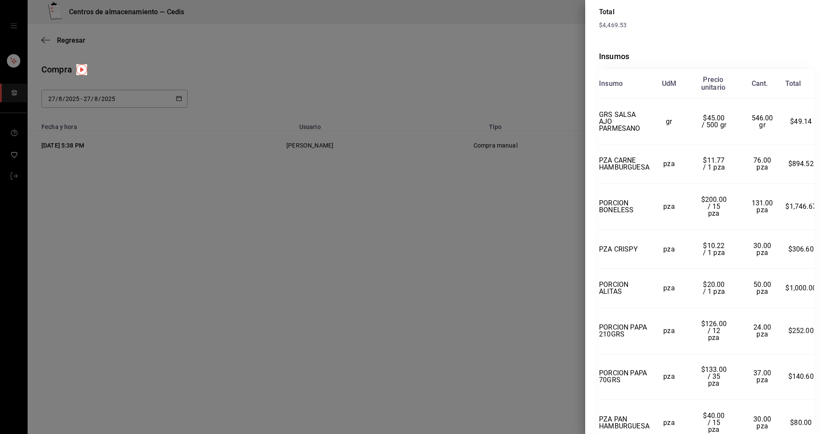
scroll to position [73, 0]
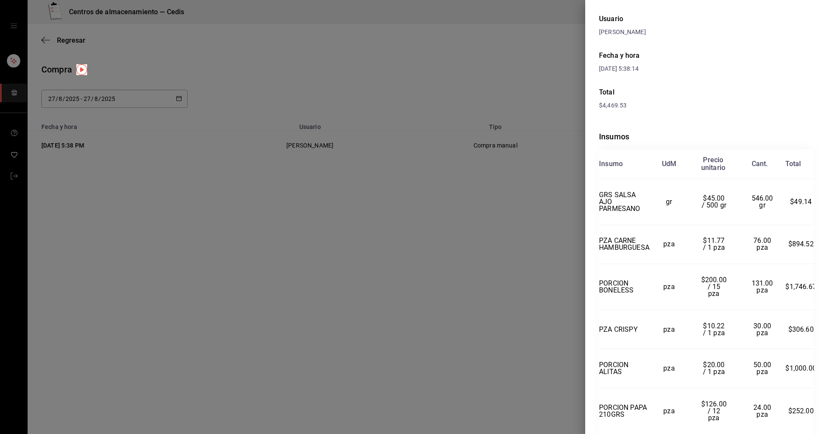
click at [471, 83] on div at bounding box center [414, 217] width 828 height 434
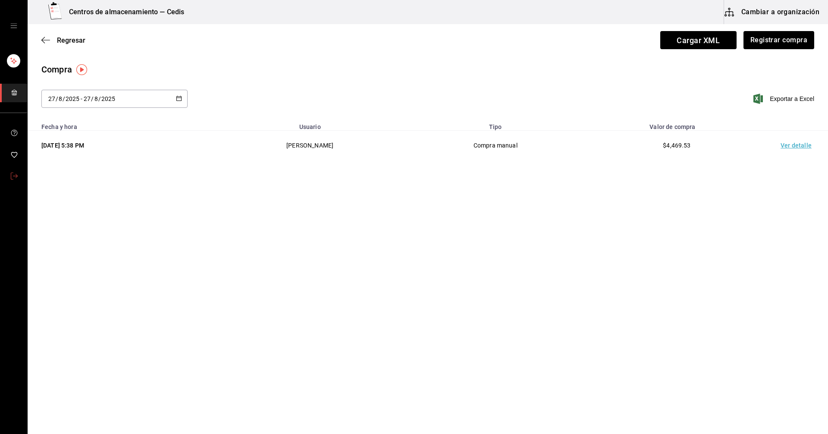
click at [15, 175] on icon "mailbox folders" at bounding box center [14, 176] width 7 height 7
